Goal: Task Accomplishment & Management: Manage account settings

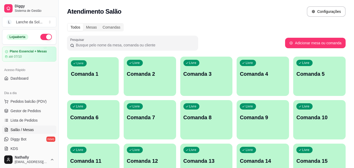
click at [94, 73] on p "Comanda 1" at bounding box center [93, 73] width 45 height 7
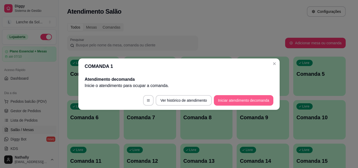
click at [230, 101] on button "Iniciar atendimento de comanda" at bounding box center [243, 100] width 59 height 10
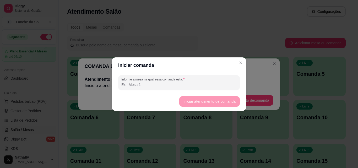
click at [180, 84] on input "Informe a mesa na qual essa comanda está." at bounding box center [178, 84] width 115 height 5
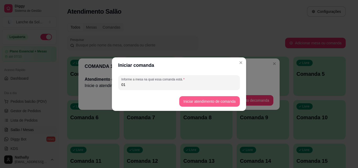
type input "01"
click at [202, 98] on button "Iniciar atendimento de comanda" at bounding box center [209, 101] width 59 height 10
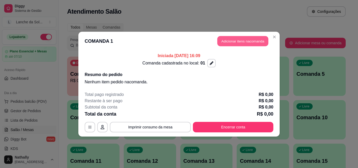
click at [249, 41] on button "Adicionar itens na comanda" at bounding box center [242, 41] width 51 height 10
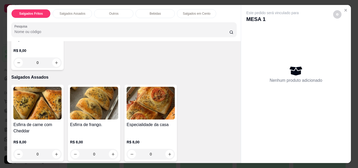
scroll to position [78, 0]
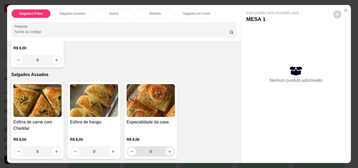
click at [168, 149] on icon "increase-product-quantity" at bounding box center [170, 151] width 4 height 4
type input "1"
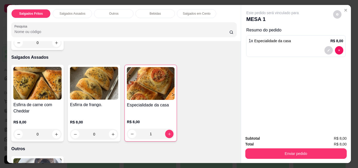
scroll to position [5, 0]
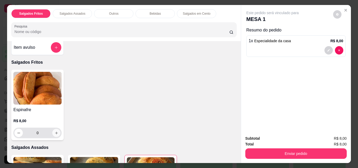
click at [55, 131] on icon "increase-product-quantity" at bounding box center [56, 133] width 4 height 4
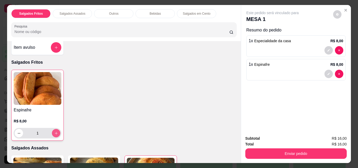
click at [55, 131] on icon "increase-product-quantity" at bounding box center [56, 133] width 4 height 4
type input "2"
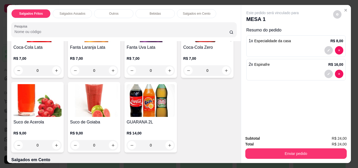
scroll to position [344, 0]
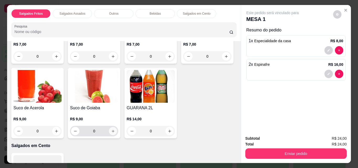
click at [115, 129] on icon "increase-product-quantity" at bounding box center [113, 131] width 4 height 4
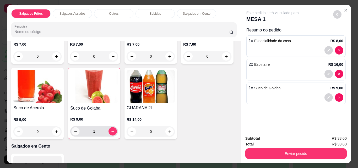
click at [77, 129] on icon "decrease-product-quantity" at bounding box center [76, 131] width 4 height 4
type input "0"
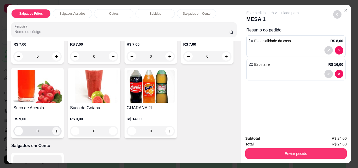
click at [58, 129] on icon "increase-product-quantity" at bounding box center [56, 131] width 4 height 4
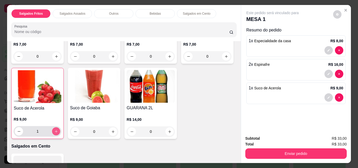
click at [57, 130] on icon "increase-product-quantity" at bounding box center [56, 131] width 3 height 3
type input "2"
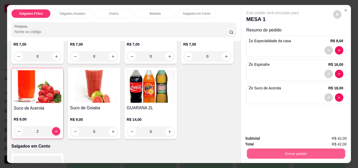
click at [287, 149] on button "Enviar pedido" at bounding box center [295, 153] width 98 height 10
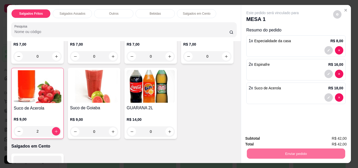
click at [289, 138] on button "Não registrar e enviar pedido" at bounding box center [278, 139] width 53 height 10
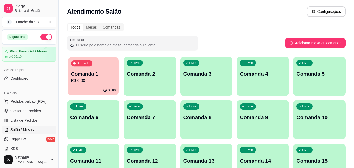
click at [79, 77] on p "Comanda 1" at bounding box center [93, 73] width 45 height 7
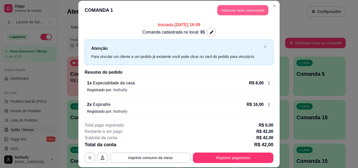
click at [232, 9] on button "Adicionar itens na comanda" at bounding box center [242, 10] width 51 height 10
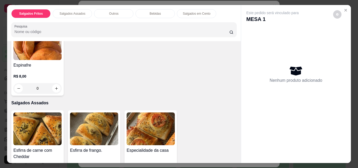
scroll to position [58, 0]
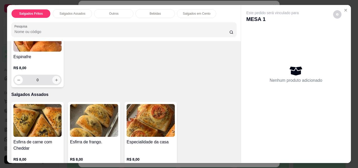
click at [55, 79] on icon "increase-product-quantity" at bounding box center [56, 80] width 3 height 3
type input "1"
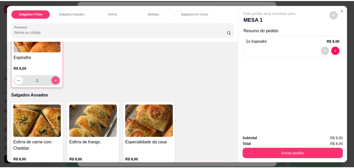
scroll to position [59, 0]
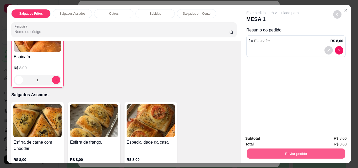
click at [287, 149] on button "Enviar pedido" at bounding box center [295, 153] width 98 height 10
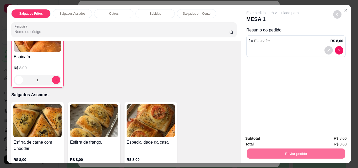
click at [296, 135] on button "Não registrar e enviar pedido" at bounding box center [278, 139] width 54 height 10
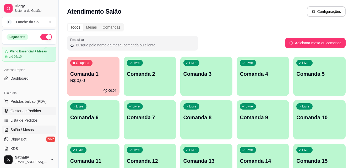
click at [30, 110] on span "Gestor de Pedidos" at bounding box center [25, 110] width 30 height 5
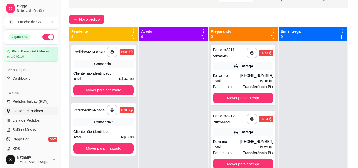
scroll to position [52, 0]
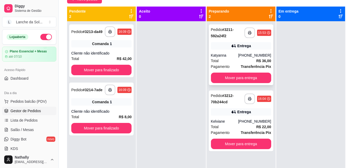
click at [234, 55] on div "Katyanna" at bounding box center [224, 55] width 27 height 5
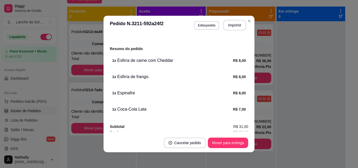
scroll to position [158, 0]
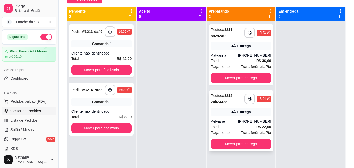
click at [235, 97] on div "Pedido # 3212-70b244cd" at bounding box center [228, 98] width 34 height 13
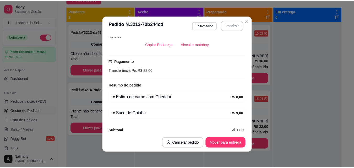
scroll to position [125, 0]
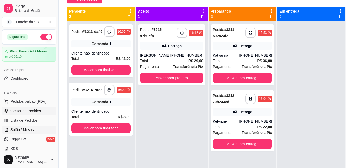
click at [22, 128] on span "Salão / Mesas" at bounding box center [21, 129] width 23 height 5
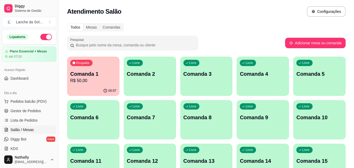
click at [102, 72] on p "Comanda 1" at bounding box center [93, 73] width 46 height 7
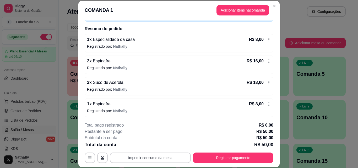
scroll to position [45, 0]
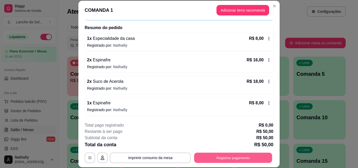
click at [235, 155] on button "Registrar pagamento" at bounding box center [233, 157] width 78 height 10
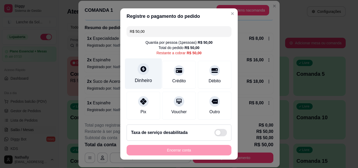
click at [140, 71] on icon at bounding box center [143, 69] width 6 height 6
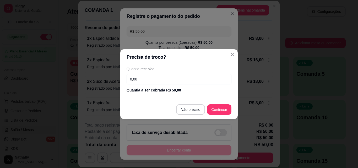
drag, startPoint x: 140, startPoint y: 80, endPoint x: 112, endPoint y: 75, distance: 28.4
click at [112, 75] on div "Precisa de troco? Quantia recebida 0,00 Quantia à ser cobrada R$ 50,00 Não prec…" at bounding box center [179, 84] width 358 height 168
type input "20,00"
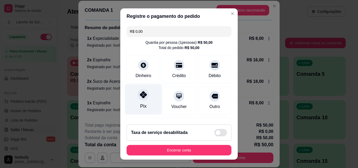
click at [138, 99] on div at bounding box center [143, 95] width 12 height 12
click at [140, 96] on icon at bounding box center [143, 94] width 7 height 7
drag, startPoint x: 143, startPoint y: 31, endPoint x: 121, endPoint y: 31, distance: 22.3
click at [121, 31] on div "R$ 0,00 Quantia por pessoa ( 1 pessoas) R$ 50,00 Total do pedido R$ 50,00 Dinhe…" at bounding box center [178, 72] width 117 height 96
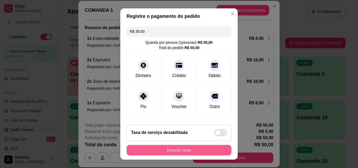
type input "R$ 30,00"
click at [175, 148] on button "Encerrar conta" at bounding box center [179, 150] width 102 height 10
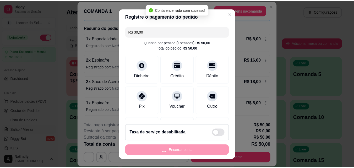
scroll to position [0, 0]
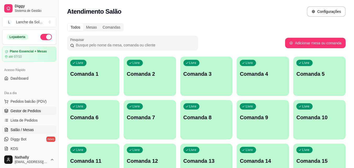
click at [28, 110] on span "Gestor de Pedidos" at bounding box center [25, 110] width 30 height 5
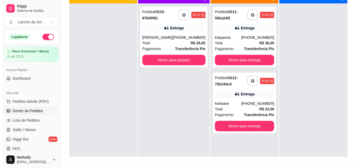
scroll to position [80, 0]
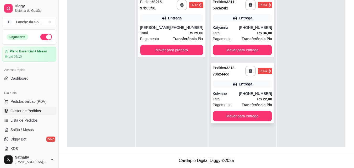
click at [216, 86] on div "Entrega" at bounding box center [242, 83] width 59 height 7
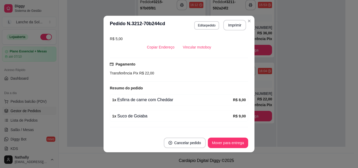
scroll to position [125, 0]
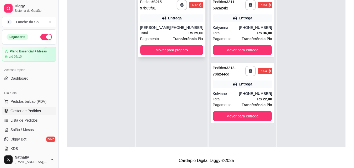
click at [155, 19] on div "Entrega" at bounding box center [171, 17] width 63 height 7
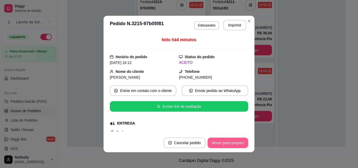
click at [218, 141] on button "Mover para preparo" at bounding box center [227, 142] width 41 height 10
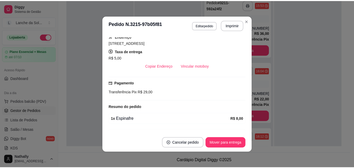
scroll to position [92, 0]
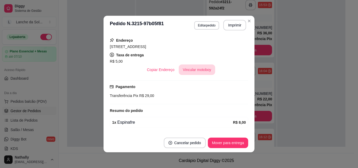
click at [194, 69] on button "Vincular motoboy" at bounding box center [197, 69] width 37 height 10
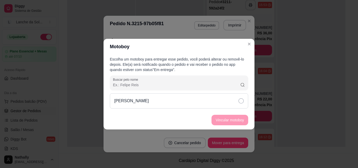
click at [241, 101] on icon at bounding box center [240, 100] width 5 height 5
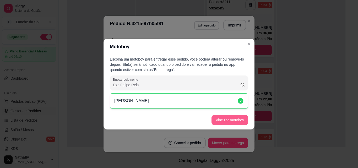
click at [226, 118] on button "Vincular motoboy" at bounding box center [229, 120] width 37 height 10
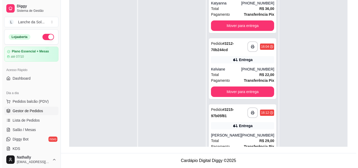
scroll to position [25, 0]
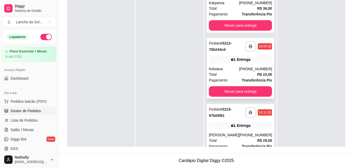
click at [231, 67] on div "Kelviane" at bounding box center [224, 68] width 30 height 5
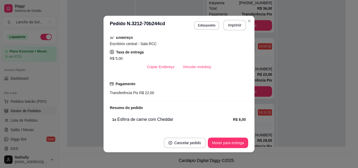
scroll to position [97, 0]
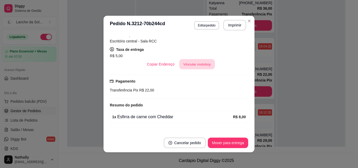
click at [199, 62] on button "Vincular motoboy" at bounding box center [197, 64] width 36 height 10
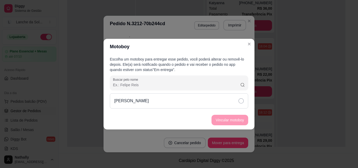
click at [241, 100] on icon at bounding box center [240, 100] width 5 height 5
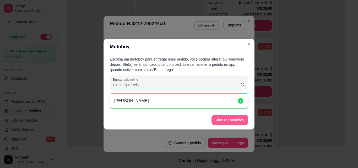
click at [229, 117] on button "Vincular motoboy" at bounding box center [229, 120] width 37 height 10
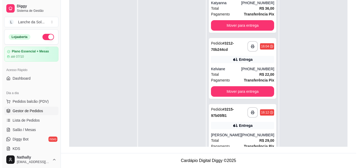
scroll to position [15, 0]
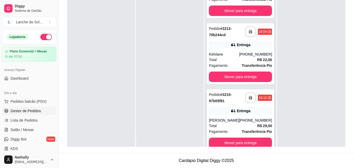
click at [226, 119] on div "[PERSON_NAME]" at bounding box center [224, 120] width 30 height 5
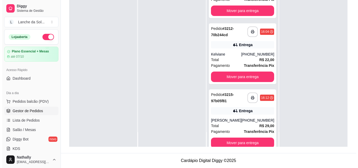
scroll to position [0, 0]
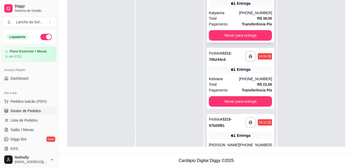
click at [230, 14] on div "Katyanna" at bounding box center [224, 12] width 30 height 5
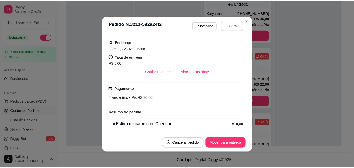
scroll to position [94, 0]
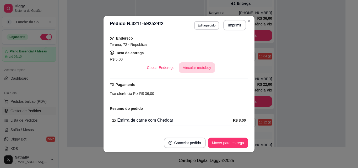
click at [196, 68] on button "Vincular motoboy" at bounding box center [197, 67] width 37 height 10
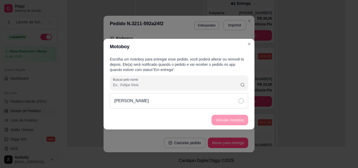
click at [241, 100] on icon at bounding box center [240, 100] width 5 height 5
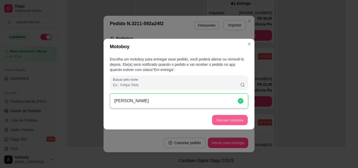
click at [228, 117] on button "Vincular motoboy" at bounding box center [230, 120] width 36 height 10
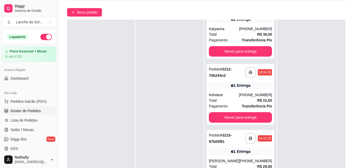
scroll to position [14, 0]
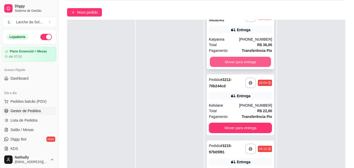
click at [231, 65] on button "Mover para entrega" at bounding box center [240, 62] width 61 height 10
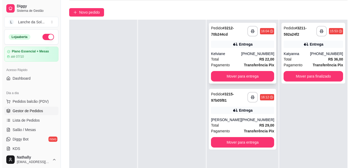
scroll to position [0, 0]
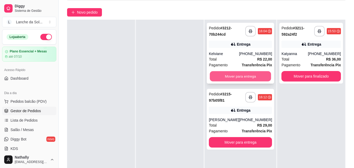
click at [234, 76] on button "Mover para entrega" at bounding box center [240, 76] width 61 height 10
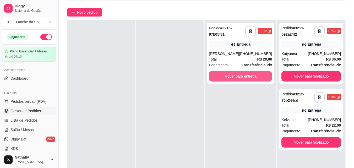
click at [234, 76] on button "Mover para entrega" at bounding box center [240, 76] width 63 height 10
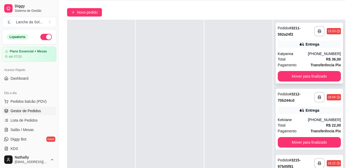
click at [310, 58] on div "Total R$ 36,00" at bounding box center [308, 59] width 63 height 6
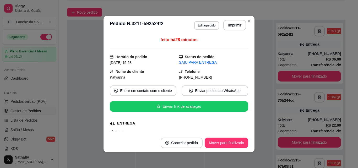
drag, startPoint x: 246, startPoint y: 48, endPoint x: 243, endPoint y: 48, distance: 2.9
click at [243, 48] on div "feito há 28 minutos Horário do pedido [DATE] 15:53 Status do pedido SAIU PARA E…" at bounding box center [178, 84] width 151 height 99
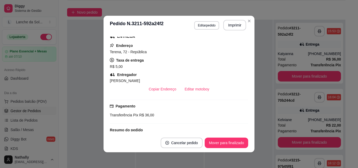
scroll to position [88, 0]
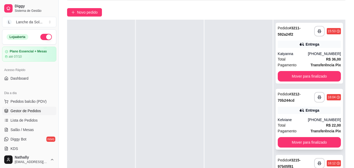
click at [301, 110] on div "Entrega" at bounding box center [308, 110] width 63 height 7
click at [293, 120] on div "Kelviane" at bounding box center [292, 119] width 30 height 5
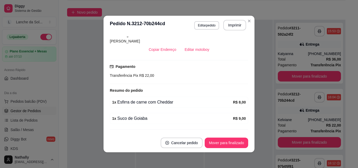
scroll to position [127, 0]
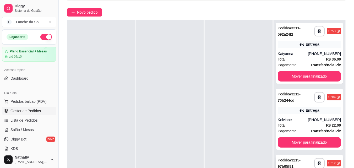
click at [296, 162] on strong "# 3215-97b05f81" at bounding box center [288, 163] width 23 height 10
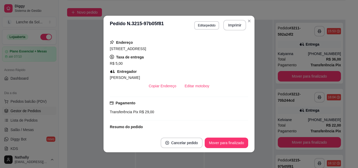
scroll to position [103, 0]
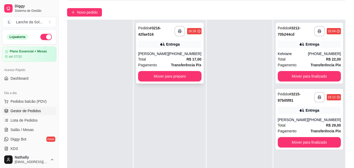
click at [162, 57] on div "Total R$ 17,00" at bounding box center [169, 59] width 63 height 6
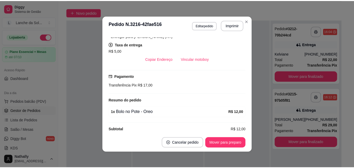
scroll to position [115, 0]
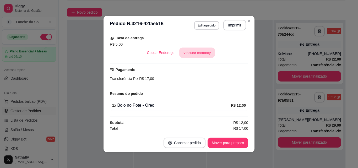
click at [187, 52] on button "Vincular motoboy" at bounding box center [197, 53] width 36 height 10
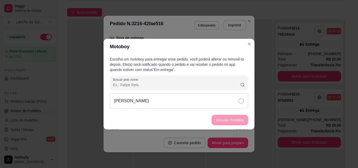
click at [215, 105] on div "[PERSON_NAME]" at bounding box center [179, 100] width 138 height 15
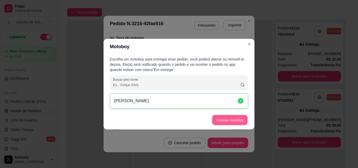
click at [227, 121] on button "Vincular motoboy" at bounding box center [230, 120] width 36 height 10
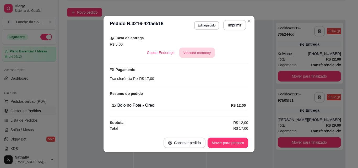
click at [202, 53] on button "Vincular motoboy" at bounding box center [197, 53] width 36 height 10
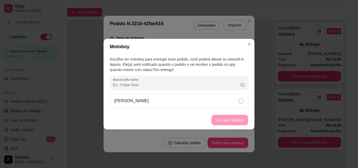
click at [213, 109] on div "Escolha um motoboy para entregar esse pedido, você poderá alterar ou removê-lo …" at bounding box center [178, 82] width 151 height 56
click at [224, 100] on div "[PERSON_NAME]" at bounding box center [179, 100] width 138 height 15
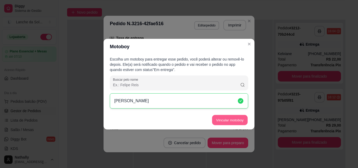
click at [224, 115] on button "Vincular motoboy" at bounding box center [230, 120] width 36 height 10
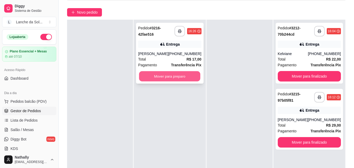
click at [181, 77] on button "Mover para preparo" at bounding box center [169, 76] width 61 height 10
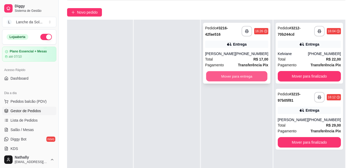
click at [226, 79] on button "Mover para entrega" at bounding box center [236, 76] width 61 height 10
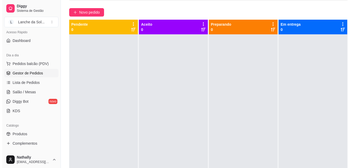
scroll to position [35, 0]
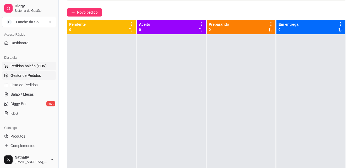
click at [33, 69] on button "Pedidos balcão (PDV)" at bounding box center [29, 66] width 54 height 8
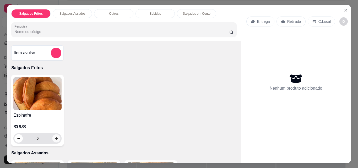
click at [54, 137] on icon "increase-product-quantity" at bounding box center [56, 138] width 4 height 4
type input "1"
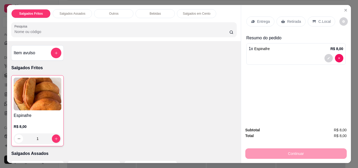
click at [237, 159] on div "Salgados Fritos Salgados Assados Outros Bebidas Salgados em Cento Pesquisa Item…" at bounding box center [179, 84] width 358 height 168
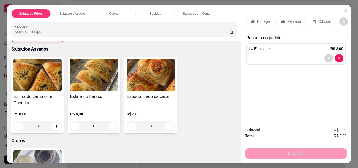
scroll to position [105, 0]
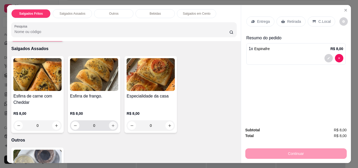
click at [113, 125] on icon "increase-product-quantity" at bounding box center [113, 126] width 4 height 4
type input "1"
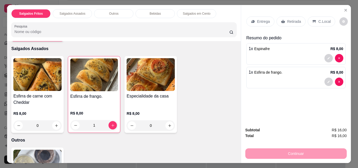
click at [312, 21] on icon at bounding box center [314, 21] width 4 height 4
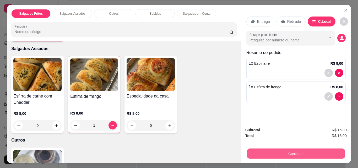
click at [300, 152] on button "Continuar" at bounding box center [295, 153] width 98 height 10
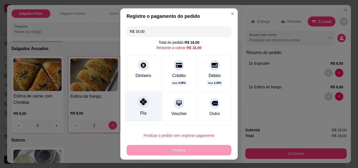
click at [140, 103] on icon at bounding box center [143, 101] width 7 height 7
type input "R$ 0,00"
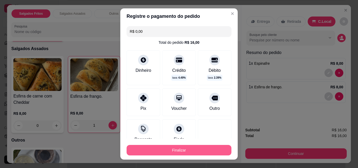
click at [165, 150] on button "Finalizar" at bounding box center [178, 150] width 105 height 10
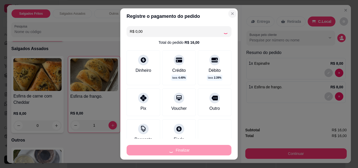
type input "0"
type input "-R$ 16,00"
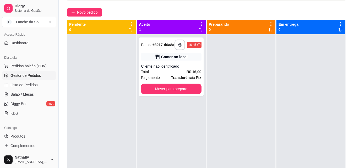
click at [228, 13] on div "Novo pedido" at bounding box center [206, 12] width 278 height 8
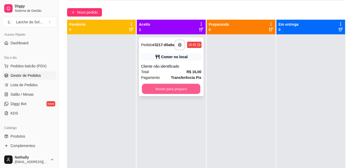
click at [165, 90] on button "Mover para preparo" at bounding box center [171, 89] width 58 height 10
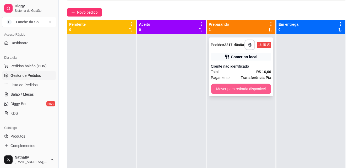
click at [231, 92] on button "Mover para retirada disponível" at bounding box center [241, 89] width 60 height 10
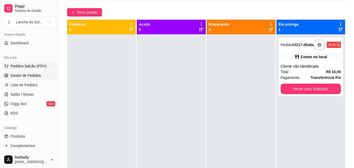
click at [30, 67] on span "Pedidos balcão (PDV)" at bounding box center [28, 65] width 36 height 5
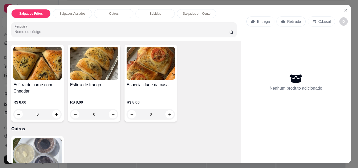
scroll to position [117, 0]
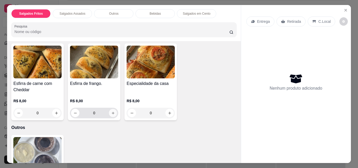
click at [113, 112] on icon "increase-product-quantity" at bounding box center [113, 113] width 4 height 4
type input "1"
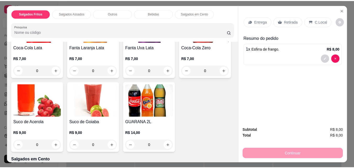
scroll to position [352, 0]
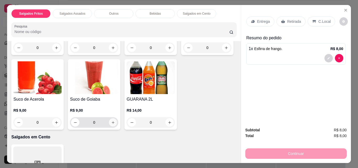
click at [117, 120] on button "increase-product-quantity" at bounding box center [113, 122] width 8 height 8
type input "1"
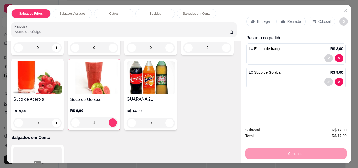
click at [319, 22] on div "C.Local" at bounding box center [320, 21] width 27 height 10
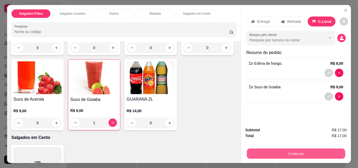
click at [268, 148] on button "Continuar" at bounding box center [295, 153] width 98 height 10
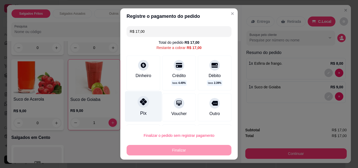
click at [145, 103] on div at bounding box center [143, 102] width 12 height 12
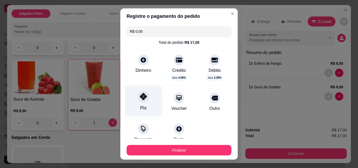
type input "R$ 0,00"
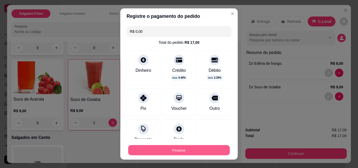
click at [160, 155] on button "Finalizar" at bounding box center [179, 150] width 102 height 10
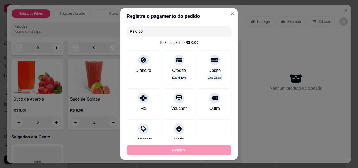
type input "0"
type input "-R$ 17,00"
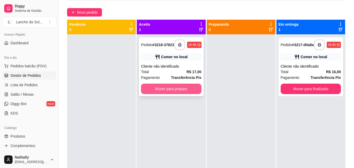
click at [171, 91] on button "Mover para preparo" at bounding box center [171, 89] width 60 height 10
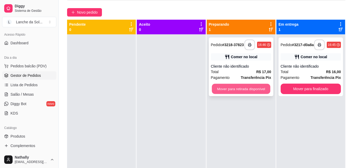
click at [225, 92] on button "Mover para retirada disponível" at bounding box center [241, 89] width 58 height 10
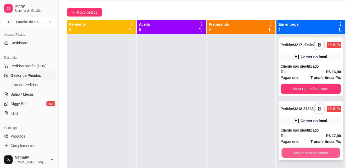
click at [295, 156] on button "Mover para finalizado" at bounding box center [310, 153] width 58 height 10
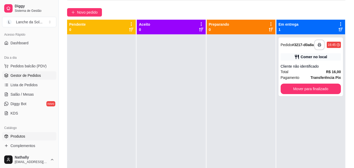
click at [34, 137] on link "Produtos" at bounding box center [29, 136] width 54 height 8
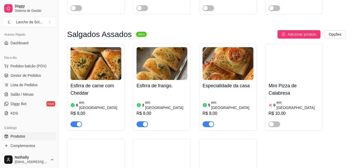
scroll to position [230, 0]
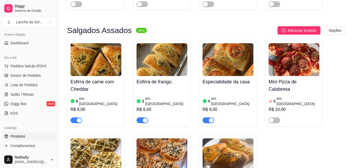
click at [85, 96] on article "em [GEOGRAPHIC_DATA]" at bounding box center [100, 101] width 42 height 10
click at [96, 96] on article "em [GEOGRAPHIC_DATA]" at bounding box center [100, 101] width 42 height 10
click at [97, 106] on div "R$ 8,00" at bounding box center [95, 109] width 51 height 6
click at [42, 63] on button "Pedidos balcão (PDV)" at bounding box center [29, 66] width 54 height 8
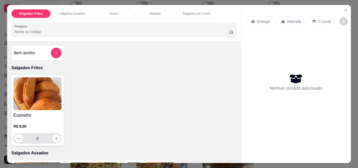
click at [55, 134] on button "increase-product-quantity" at bounding box center [56, 138] width 8 height 8
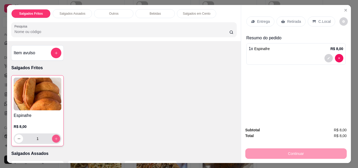
click at [55, 135] on button "increase-product-quantity" at bounding box center [56, 139] width 8 height 8
type input "3"
drag, startPoint x: 234, startPoint y: 160, endPoint x: 237, endPoint y: 158, distance: 2.8
click at [237, 158] on div "Item avulso Salgados Fritos Espinafre R$ 8,00 3 Salgados Assados Esfirra de car…" at bounding box center [123, 102] width 233 height 122
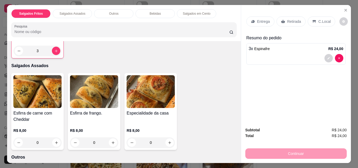
scroll to position [94, 0]
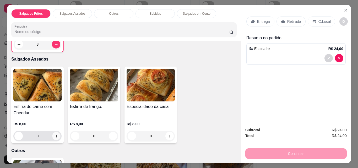
click at [54, 137] on button "increase-product-quantity" at bounding box center [56, 136] width 8 height 8
type input "1"
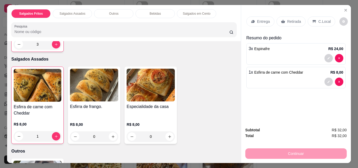
click at [320, 19] on p "C.Local" at bounding box center [324, 21] width 12 height 5
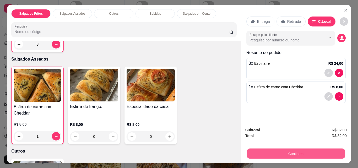
click at [267, 150] on button "Continuar" at bounding box center [295, 153] width 98 height 10
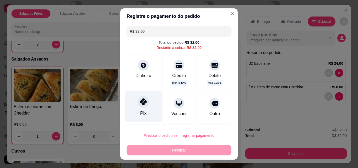
click at [148, 108] on div "Pix" at bounding box center [143, 106] width 37 height 31
type input "R$ 0,00"
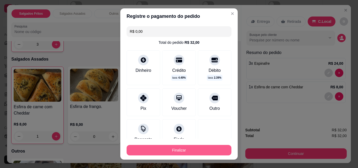
click at [164, 151] on button "Finalizar" at bounding box center [178, 150] width 105 height 10
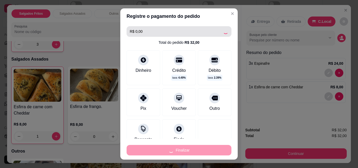
type input "0"
type input "-R$ 32,00"
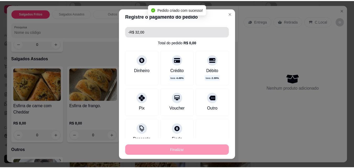
scroll to position [94, 0]
